Goal: Information Seeking & Learning: Learn about a topic

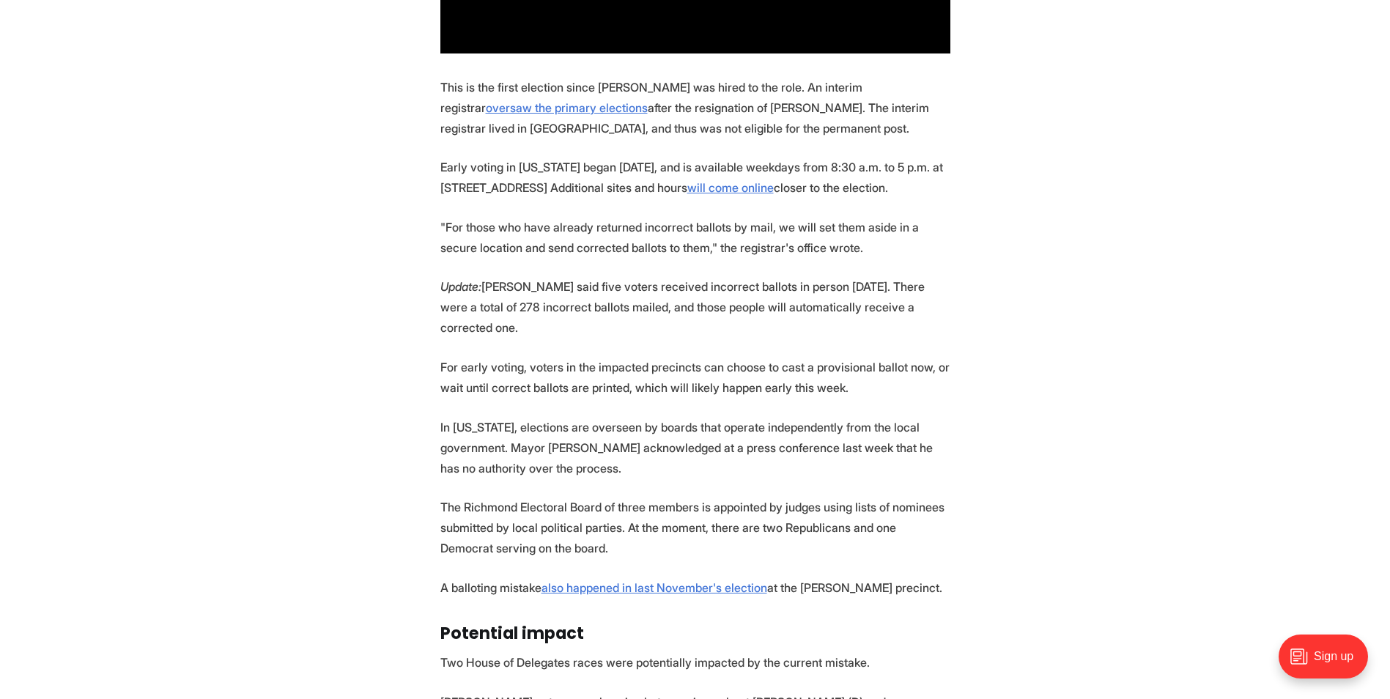
scroll to position [1258, 0]
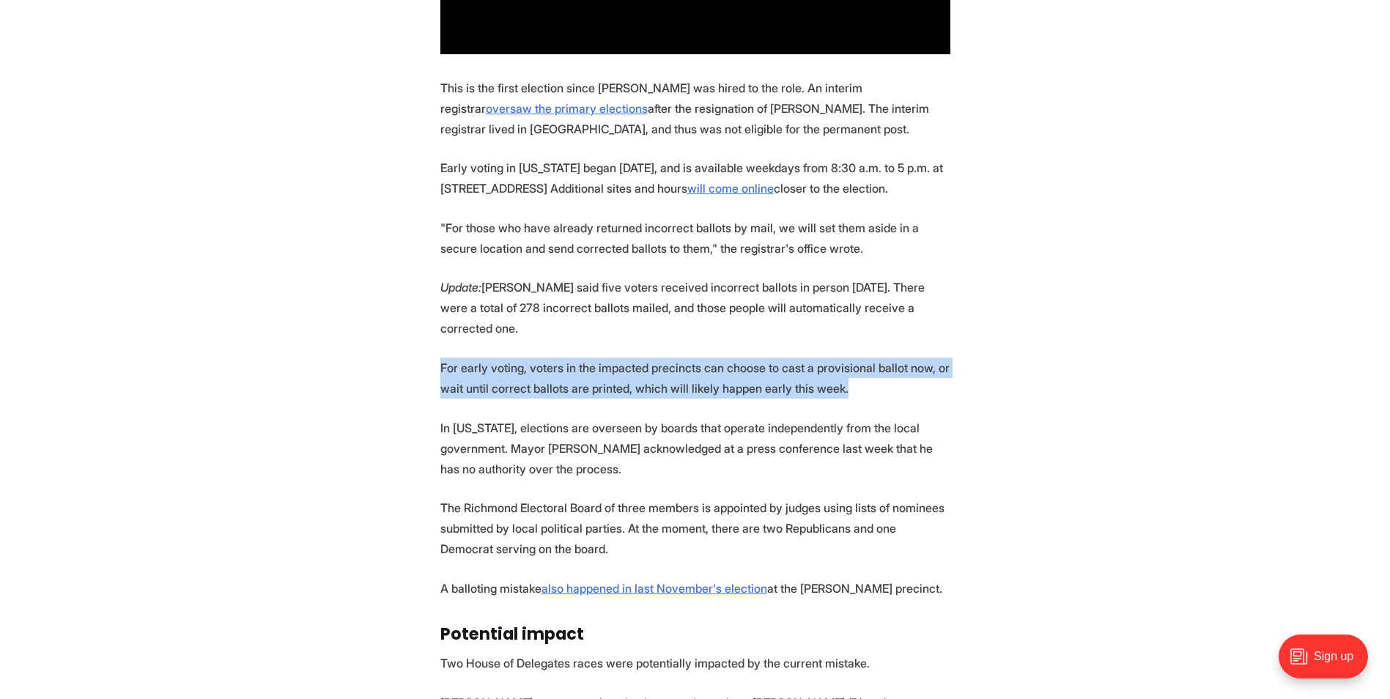
drag, startPoint x: 441, startPoint y: 317, endPoint x: 879, endPoint y: 355, distance: 439.2
click at [879, 355] on section "The Richmond Office of Elections issued an apology this weekend after discoveri…" at bounding box center [695, 321] width 1390 height 1639
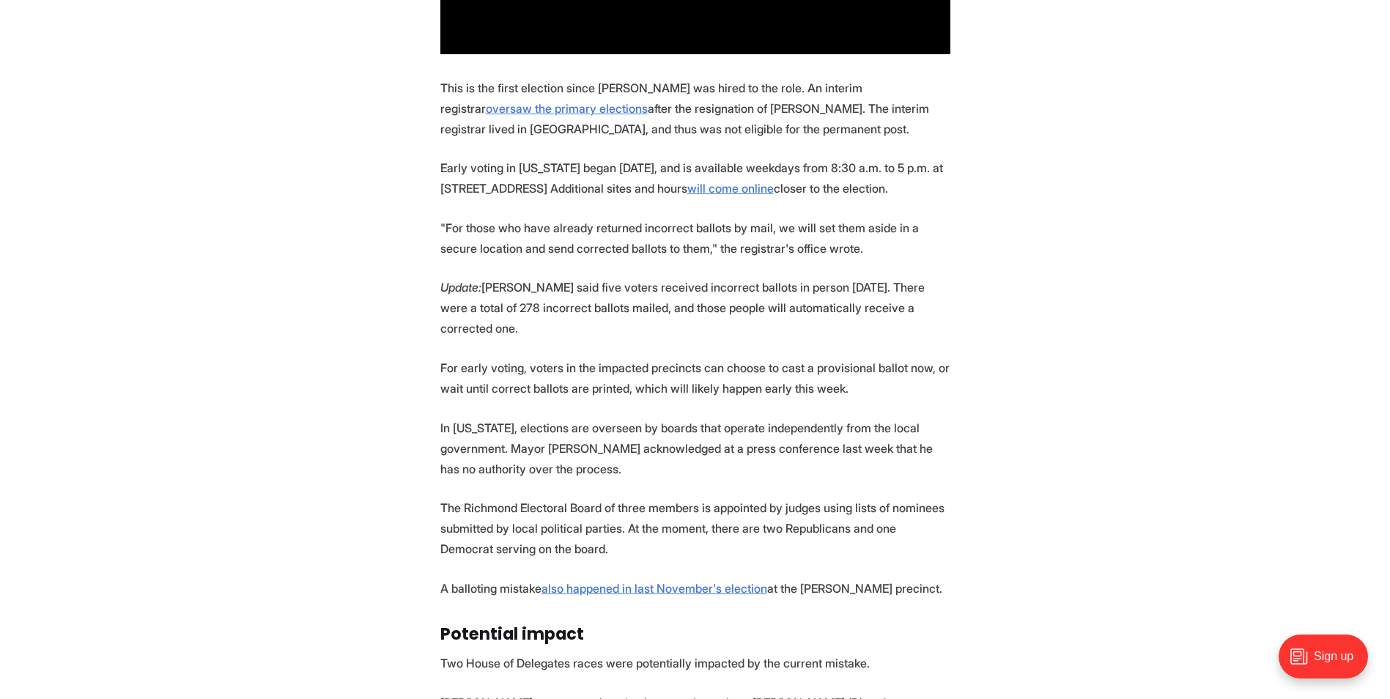
click at [654, 418] on p "In [US_STATE], elections are overseen by boards that operate independently from…" at bounding box center [695, 449] width 510 height 62
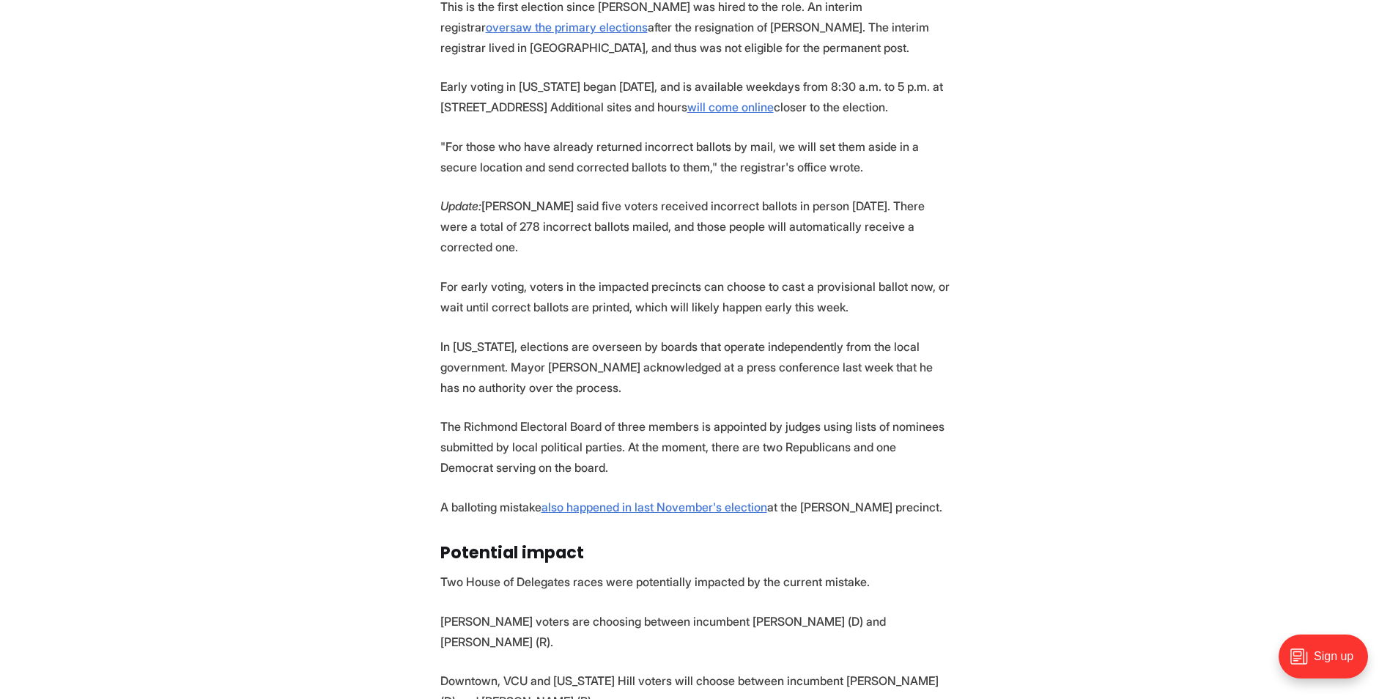
scroll to position [1341, 0]
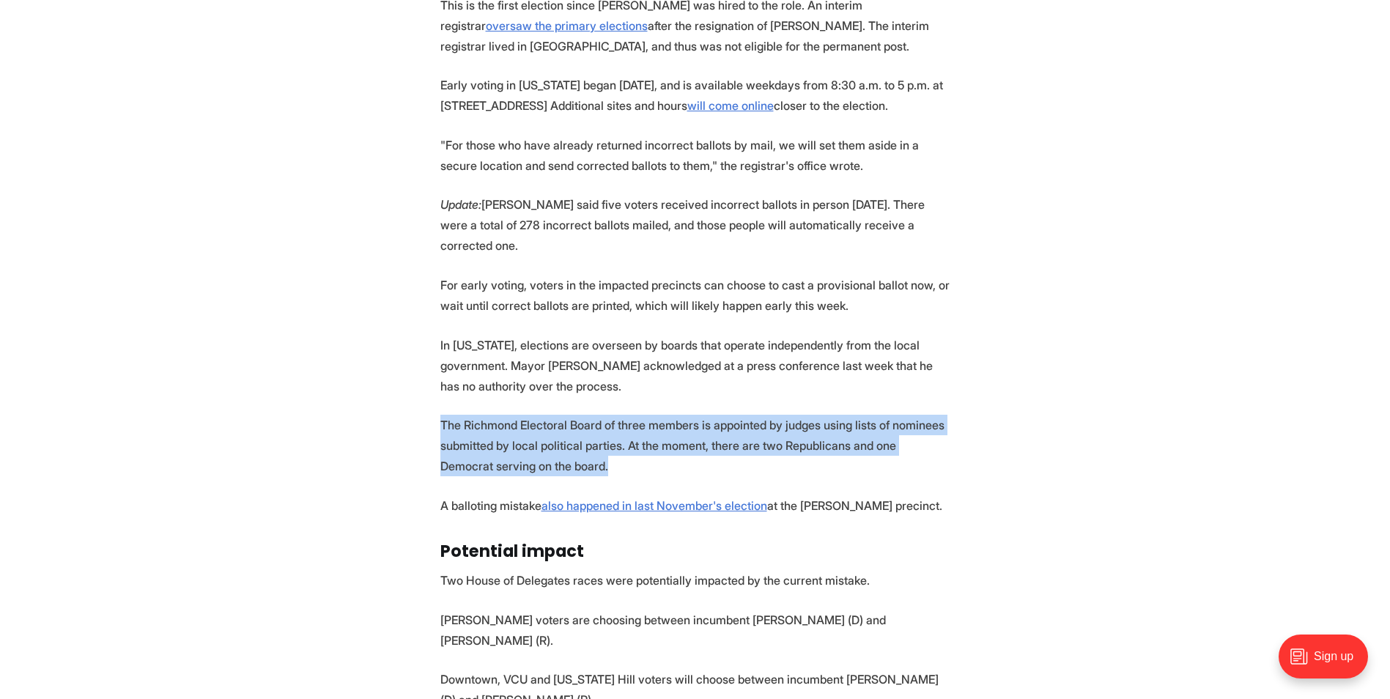
drag, startPoint x: 441, startPoint y: 375, endPoint x: 583, endPoint y: 412, distance: 146.8
click at [583, 415] on p "The Richmond Electoral Board of three members is appointed by judges using list…" at bounding box center [695, 446] width 510 height 62
drag, startPoint x: 583, startPoint y: 412, endPoint x: 570, endPoint y: 425, distance: 18.7
click at [570, 425] on p "The Richmond Electoral Board of three members is appointed by judges using list…" at bounding box center [695, 446] width 510 height 62
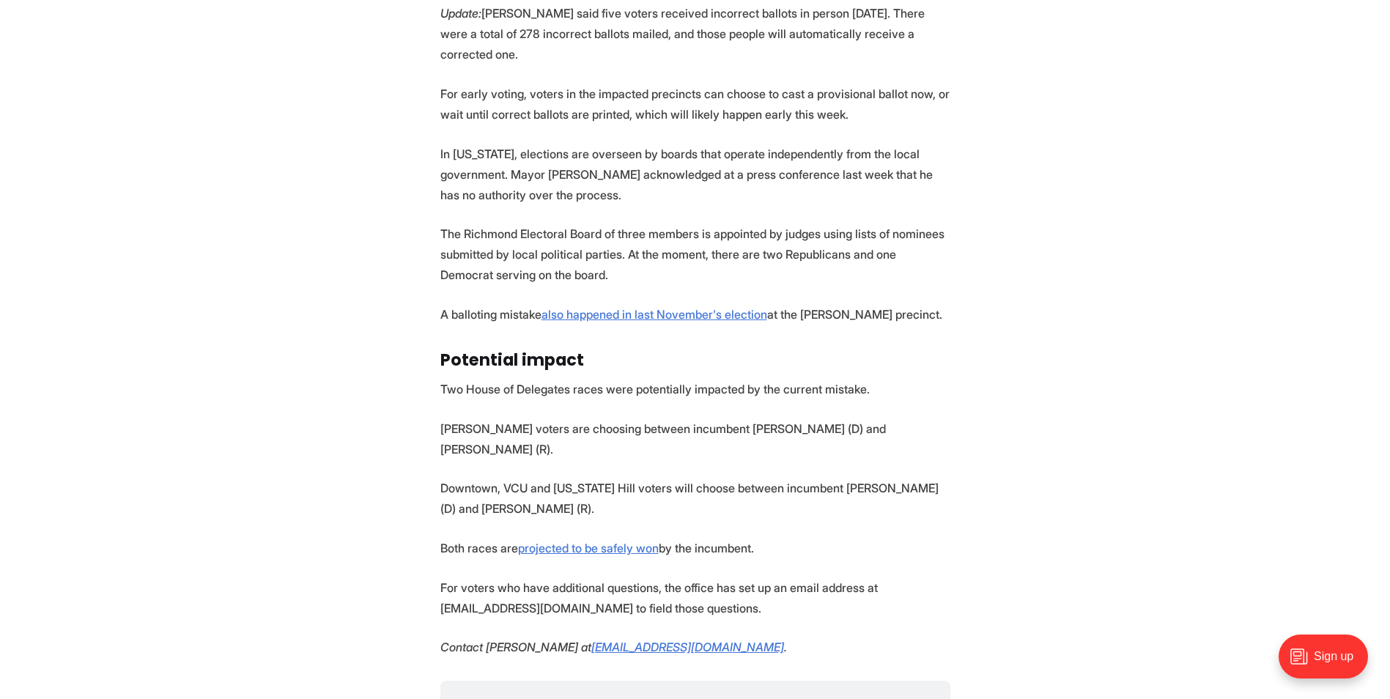
scroll to position [1534, 0]
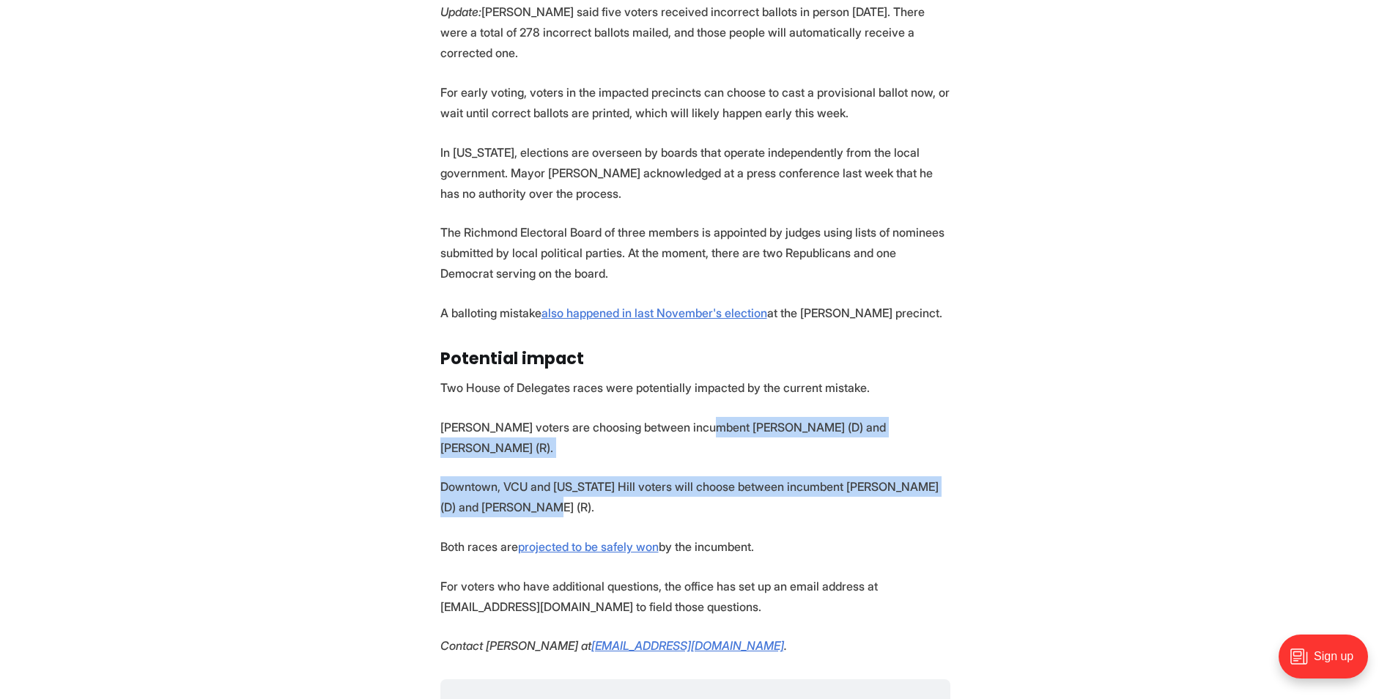
drag, startPoint x: 690, startPoint y: 376, endPoint x: 739, endPoint y: 435, distance: 76.5
click at [739, 435] on section "The Richmond Office of Elections issued an apology this weekend after discoveri…" at bounding box center [695, 46] width 1390 height 1639
